Goal: Task Accomplishment & Management: Use online tool/utility

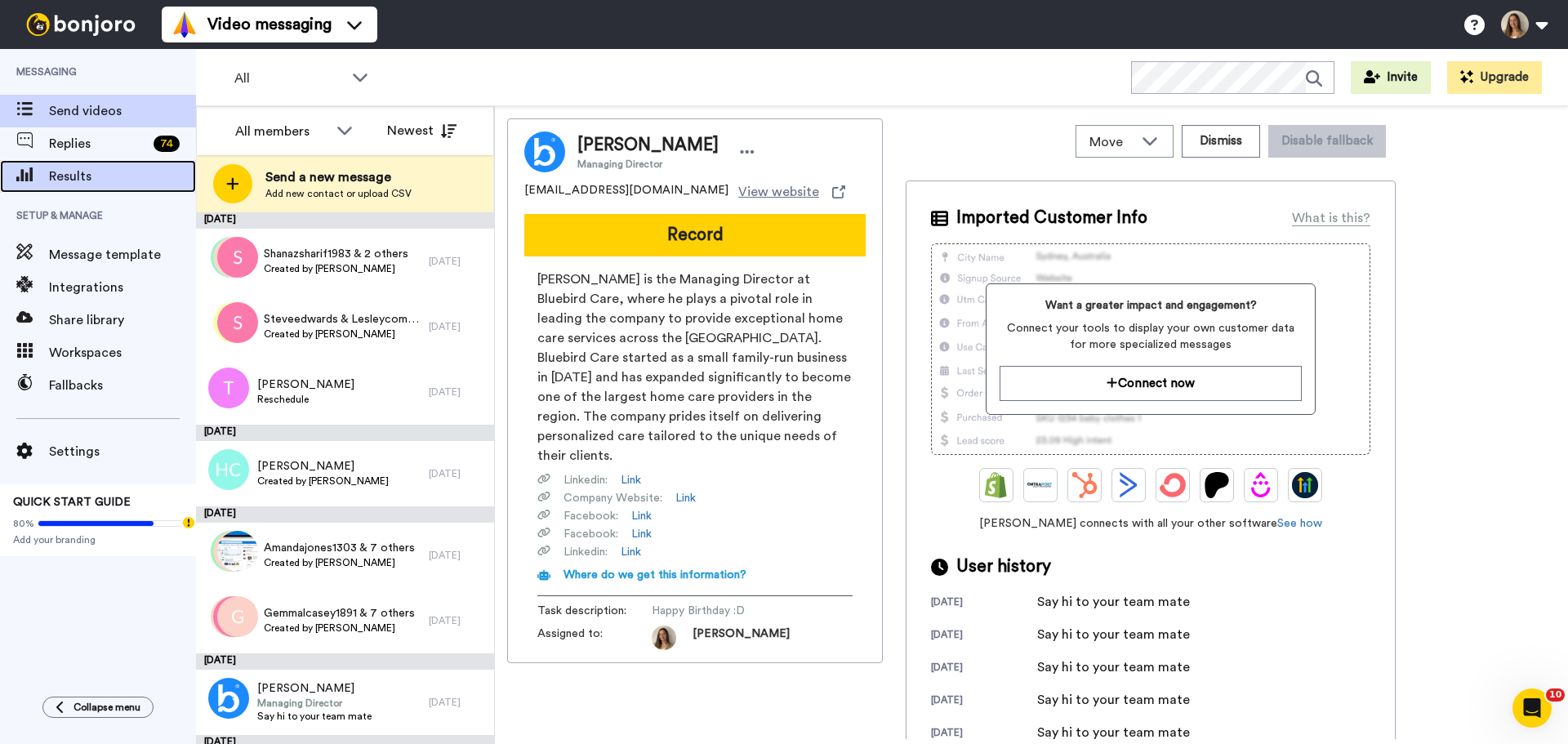
drag, startPoint x: 76, startPoint y: 173, endPoint x: 63, endPoint y: 173, distance: 13.0
click at [76, 173] on span "Results" at bounding box center [122, 177] width 147 height 20
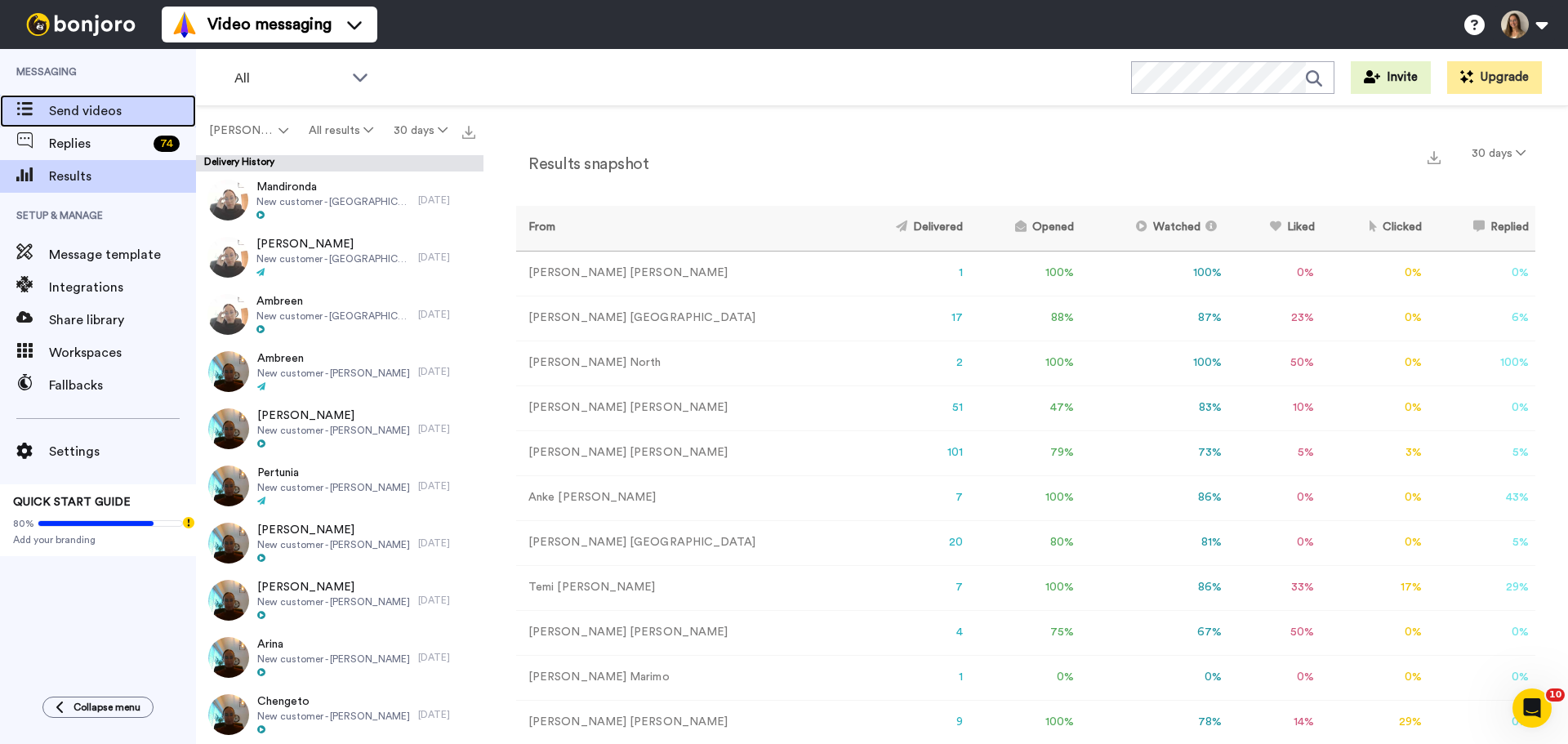
click at [84, 120] on span "Send videos" at bounding box center [122, 111] width 147 height 20
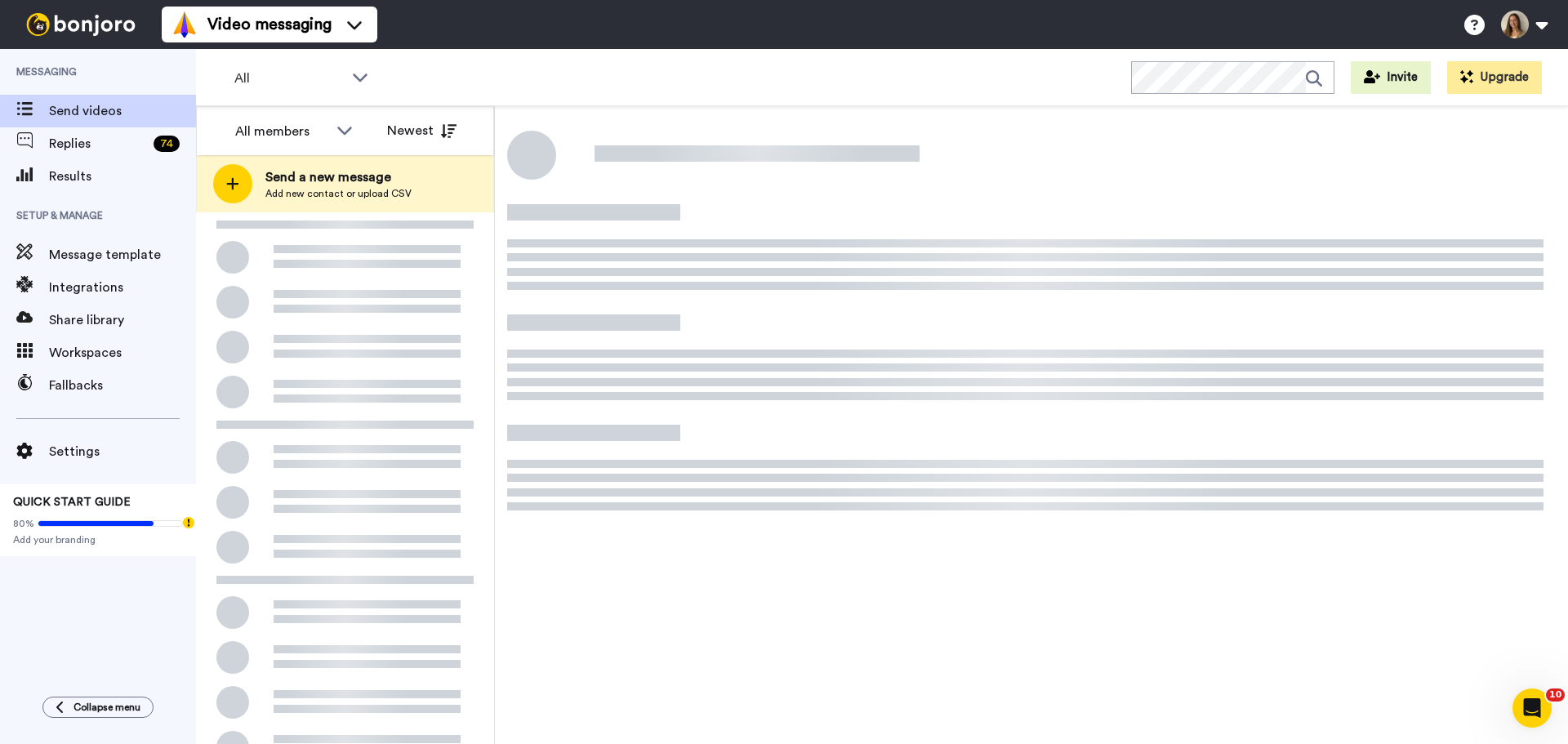
click at [315, 185] on span "Send a new message" at bounding box center [339, 178] width 146 height 20
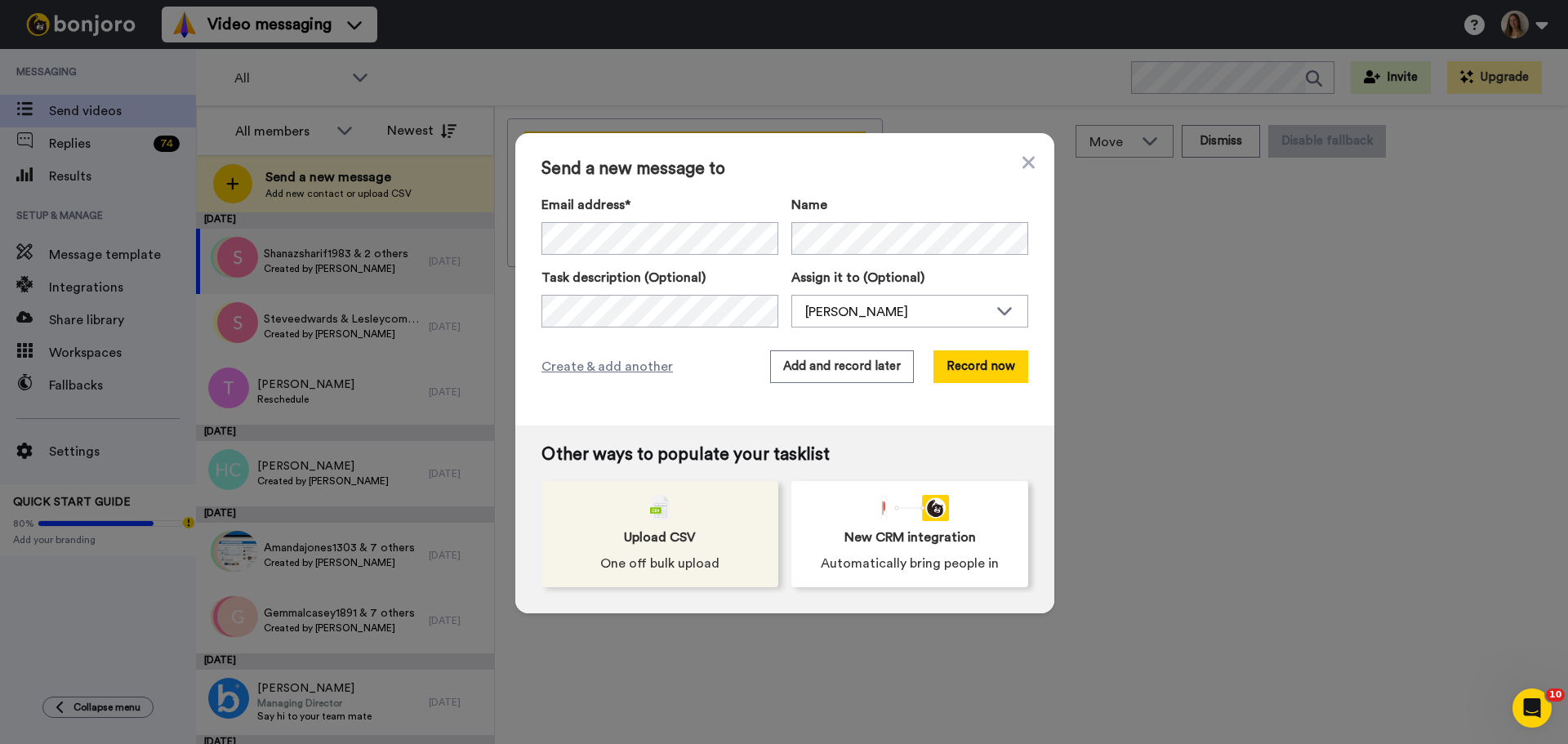
click at [700, 532] on div "Upload CSV One off bulk upload" at bounding box center [659, 534] width 237 height 106
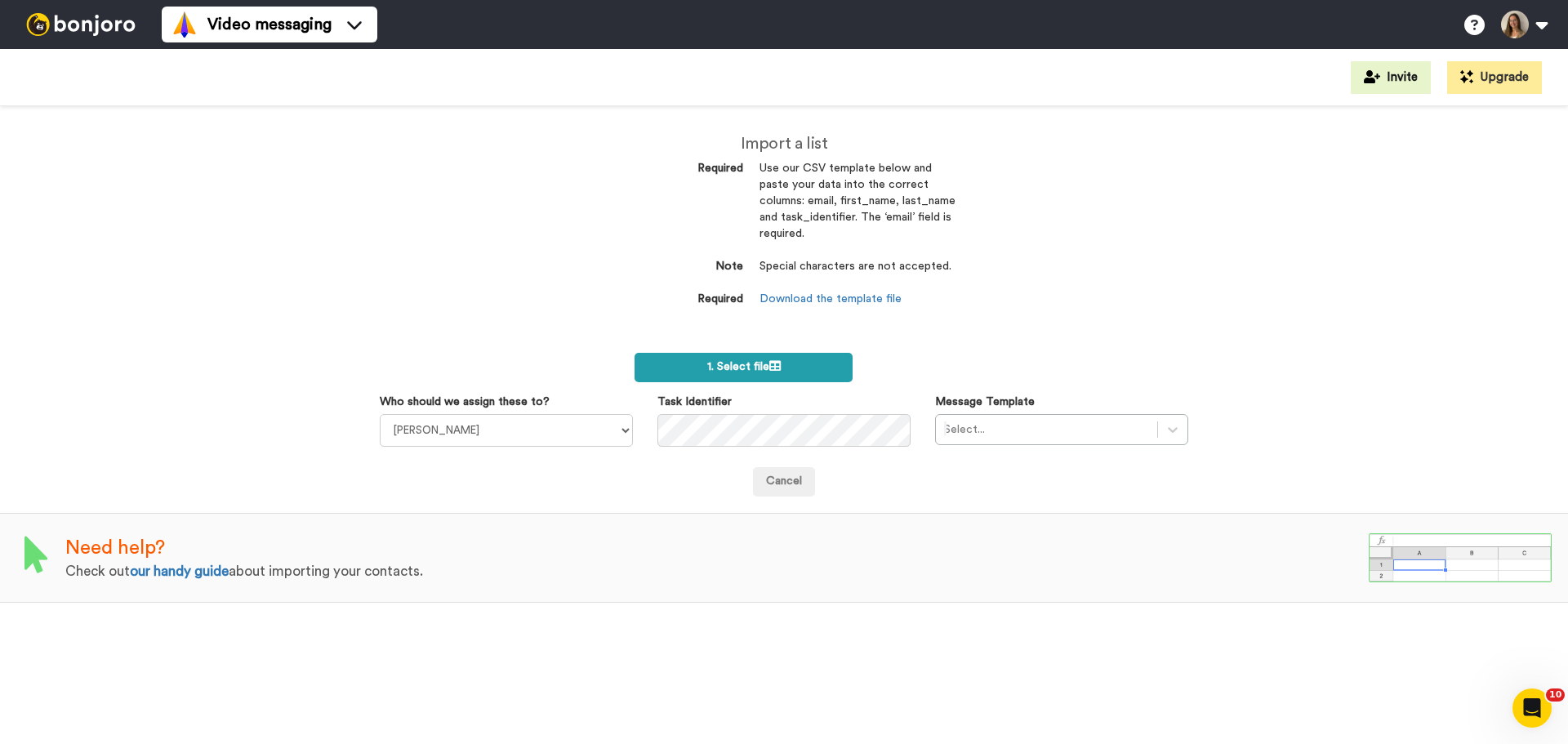
click at [770, 363] on icon at bounding box center [775, 366] width 12 height 12
click at [611, 430] on select "Daniel Langridge Kelly Cronin Laura Collis Eunice Marimo Renay Clark Libby Irvi…" at bounding box center [506, 430] width 253 height 32
select select "bc71b2a9-2367-448f-a1e0-d3de117f3fca"
click at [379, 414] on select "Daniel Langridge Kelly Cronin Laura Collis Eunice Marimo Renay Clark Libby Irvi…" at bounding box center [506, 430] width 253 height 32
click at [780, 373] on label "1. Select file" at bounding box center [743, 367] width 218 height 29
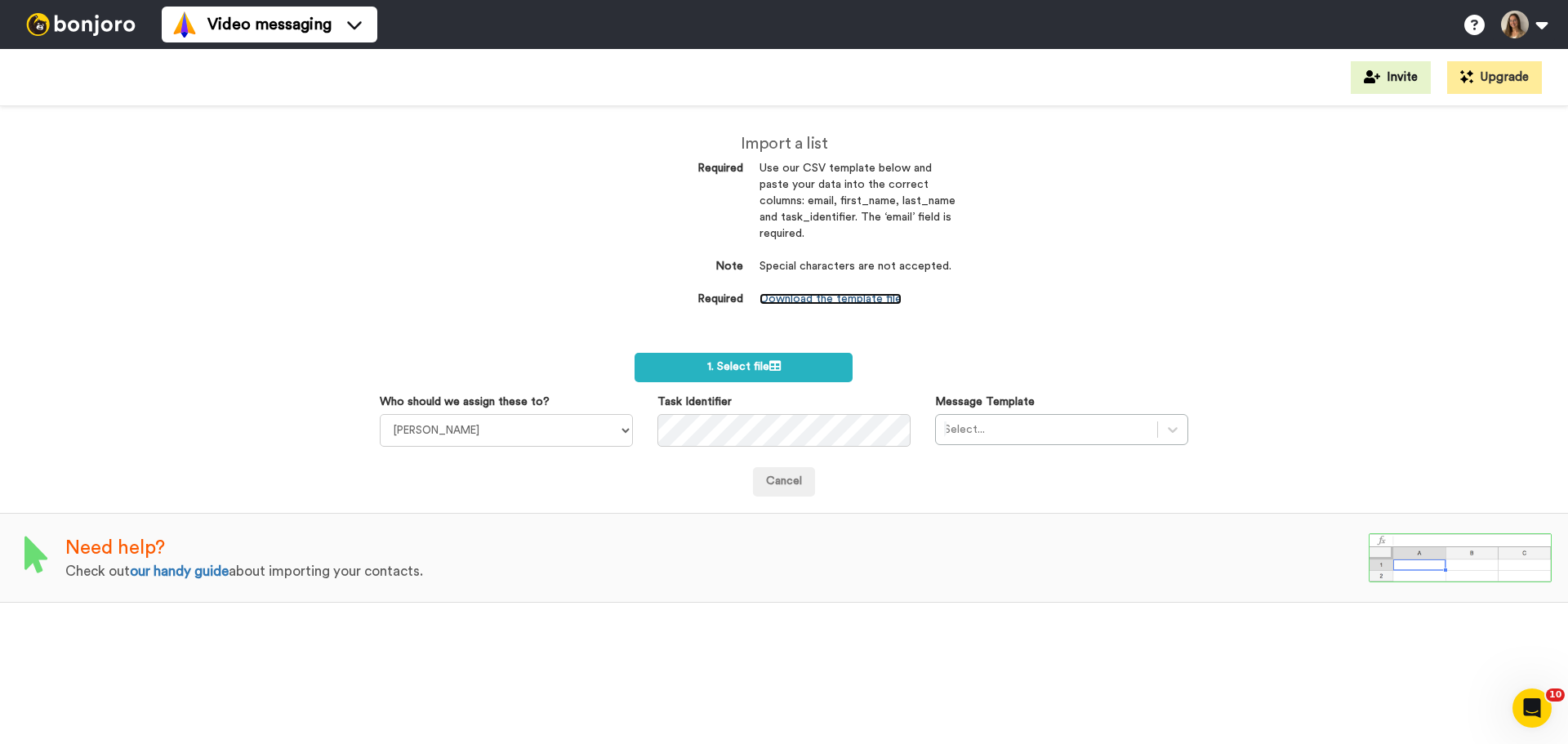
click at [823, 303] on link "Download the template file" at bounding box center [830, 299] width 142 height 12
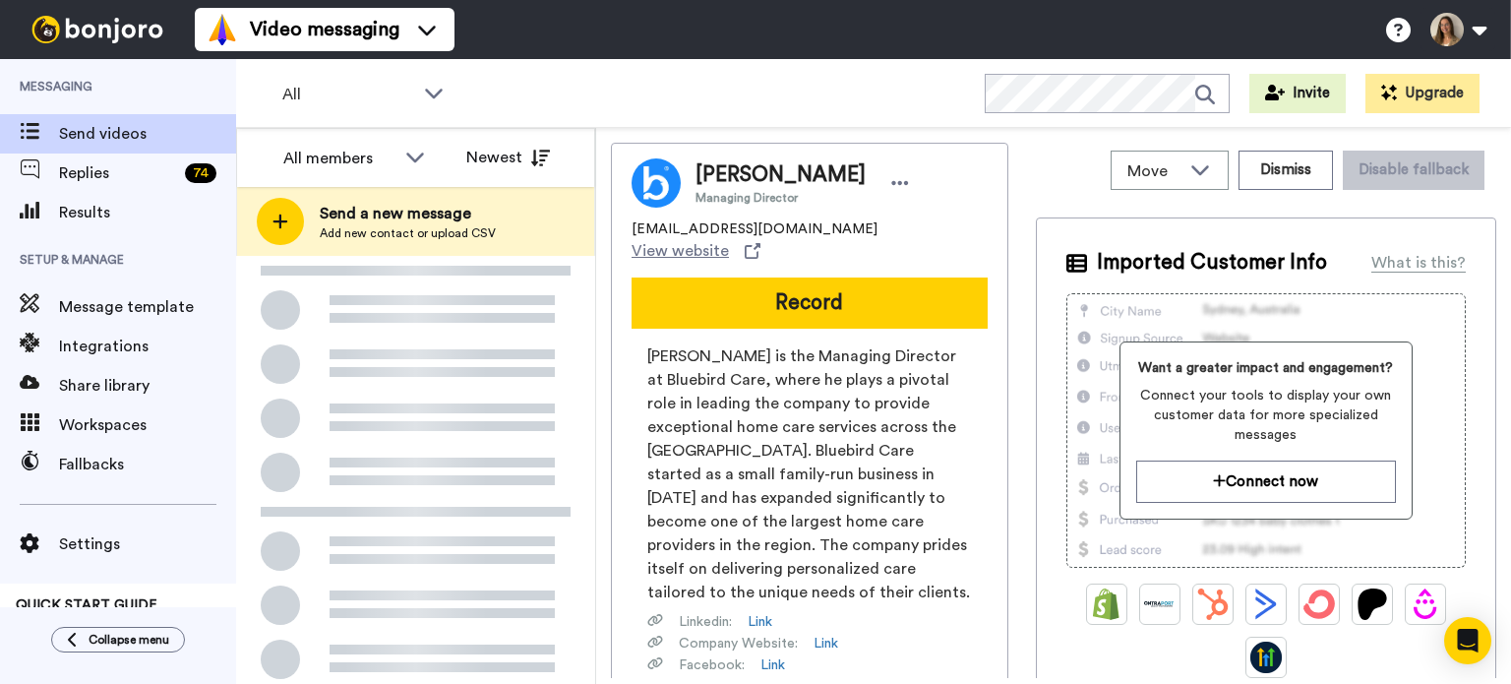
click at [434, 213] on span "Send a new message" at bounding box center [408, 214] width 176 height 24
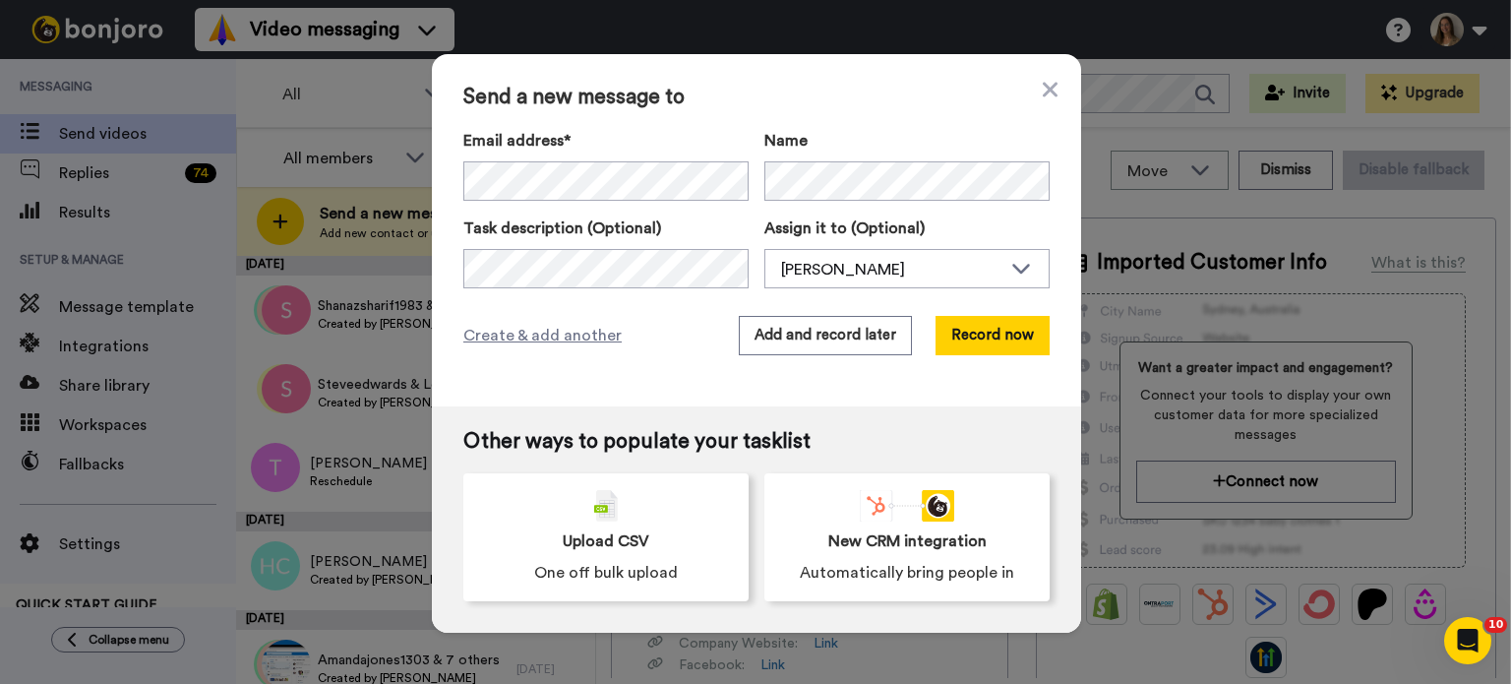
click at [1045, 102] on div "Send a new message to Email address* ‌ ‌ ‌ ‌ ‌ ‌ ‌ ‌ ‌ ‌ ‌ ‌ ‌ ‌ ‌ Name Task de…" at bounding box center [756, 230] width 649 height 352
click at [1043, 78] on icon at bounding box center [1050, 90] width 15 height 24
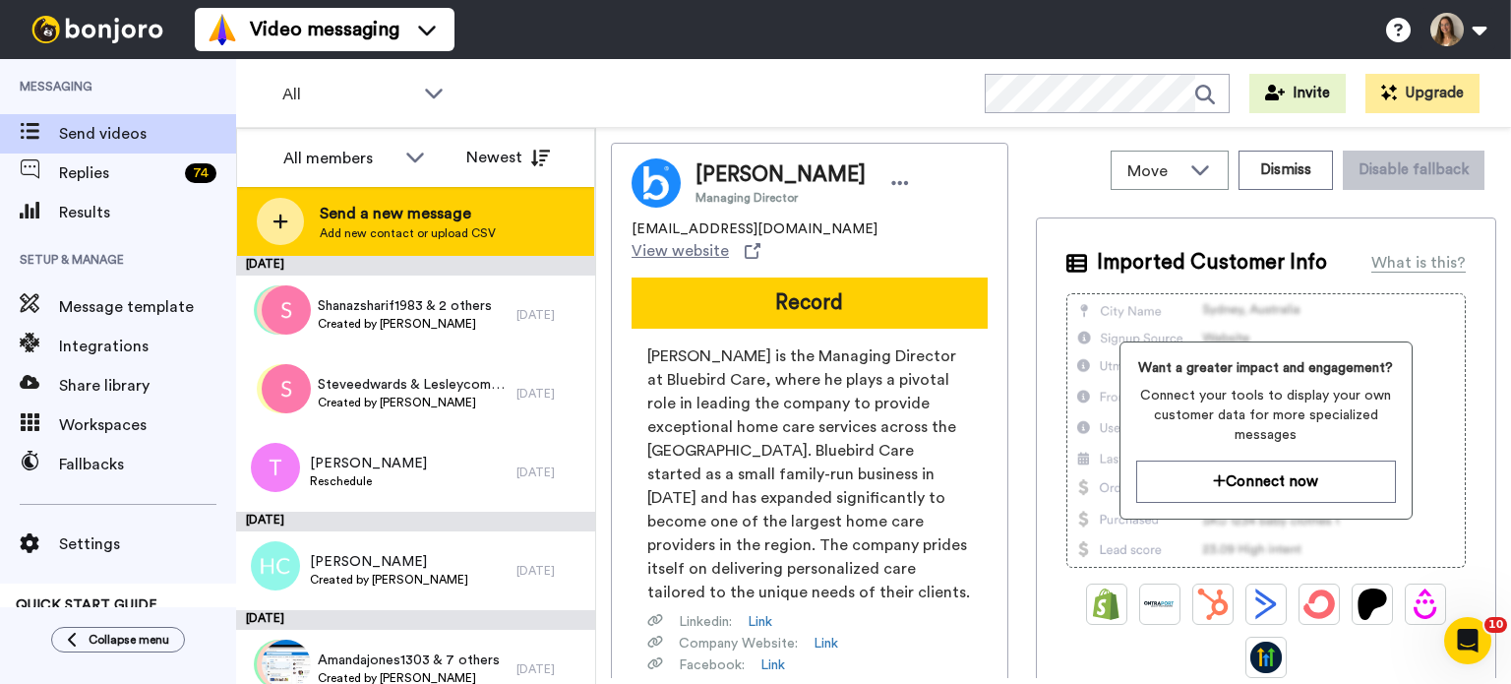
click at [393, 227] on span "Add new contact or upload CSV" at bounding box center [408, 233] width 176 height 16
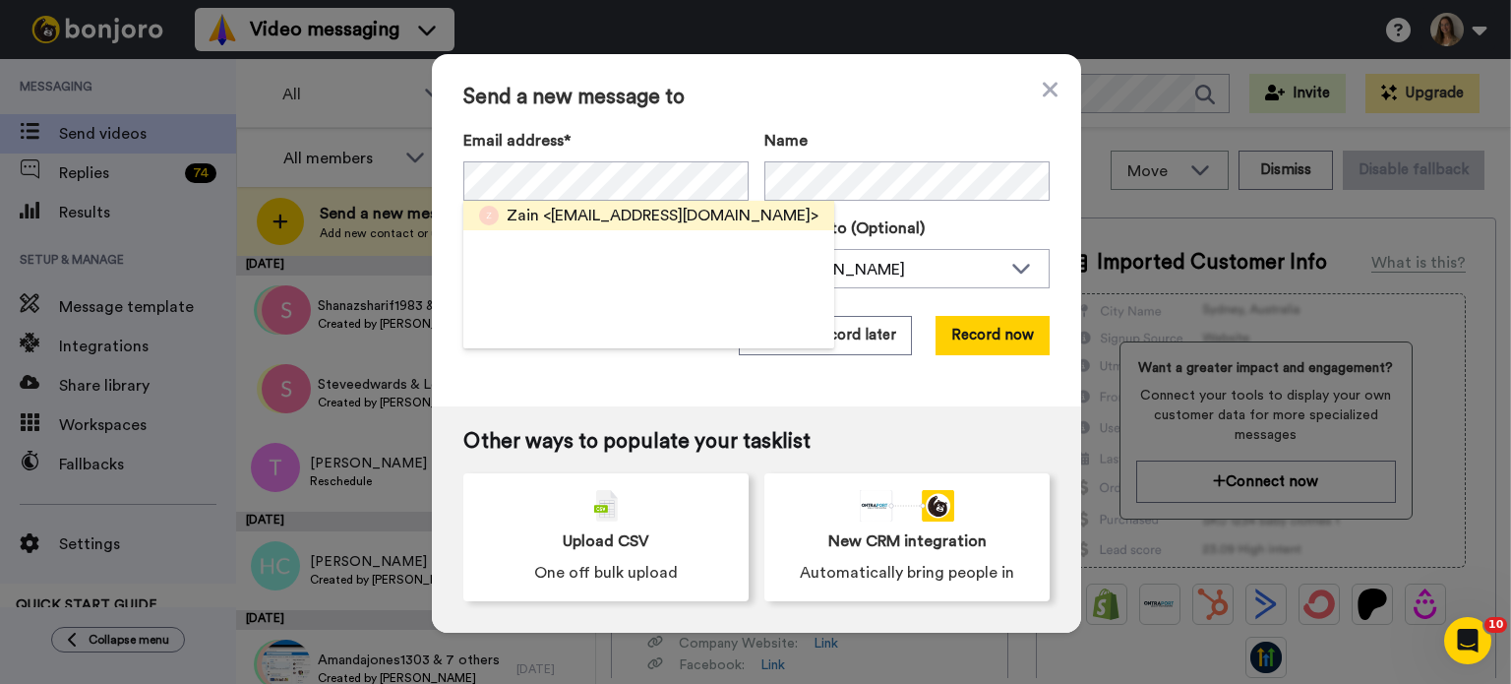
click at [641, 219] on span "<[EMAIL_ADDRESS][DOMAIN_NAME]>" at bounding box center [680, 216] width 275 height 24
